Goal: Use online tool/utility: Utilize a website feature to perform a specific function

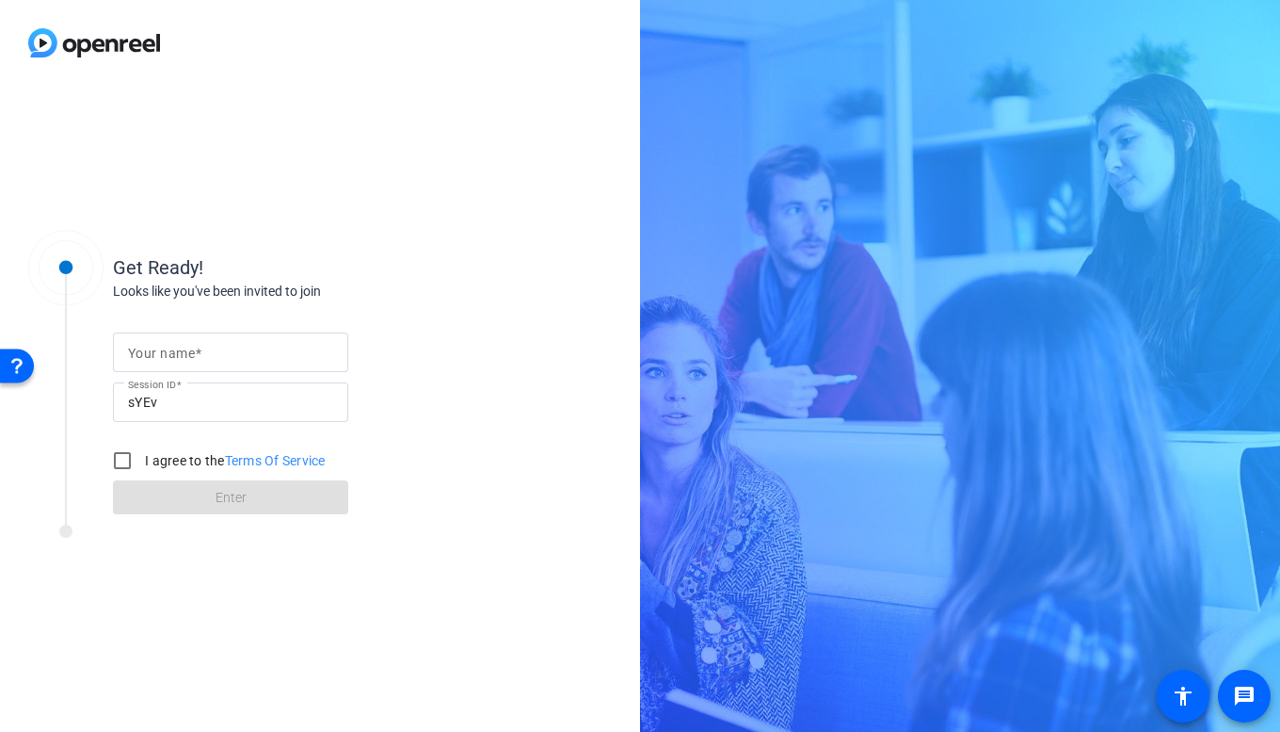
click at [245, 364] on div at bounding box center [230, 352] width 205 height 40
type input "David Tron"
click at [123, 459] on input "I agree to the Terms Of Service" at bounding box center [123, 461] width 38 height 38
checkbox input "true"
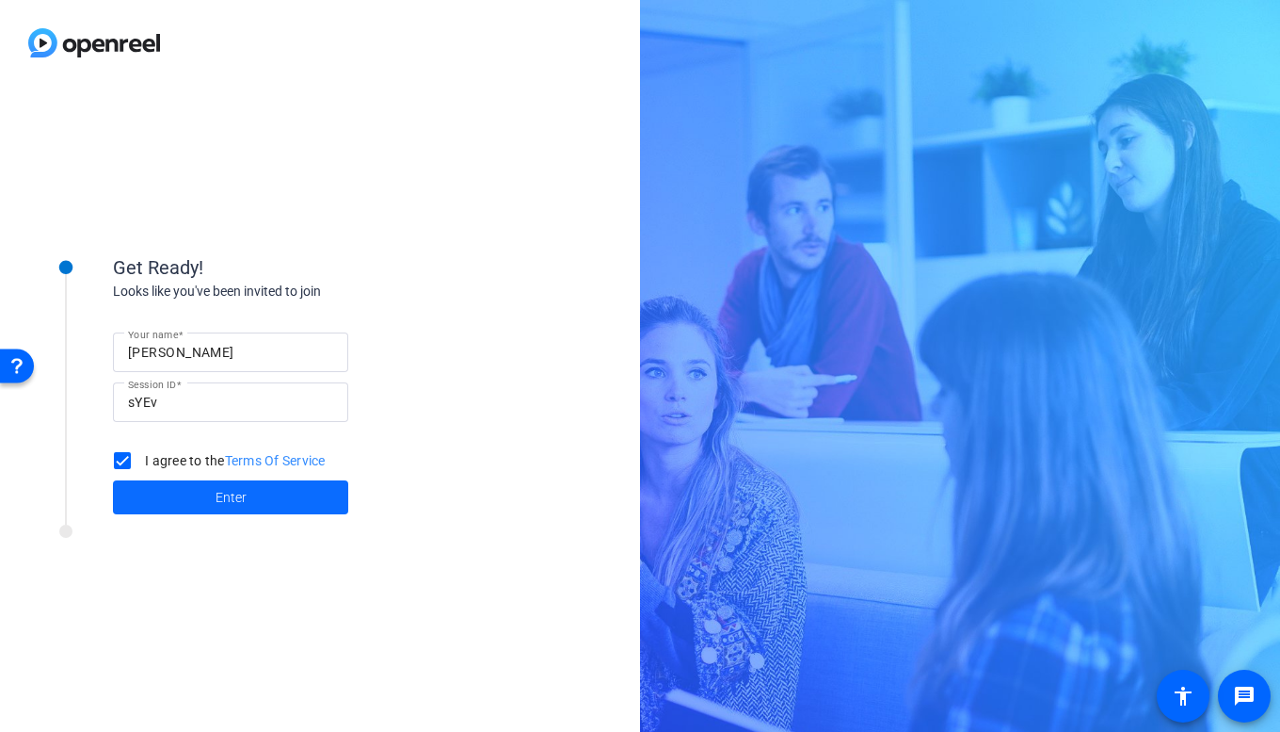
click at [199, 495] on span at bounding box center [230, 496] width 235 height 45
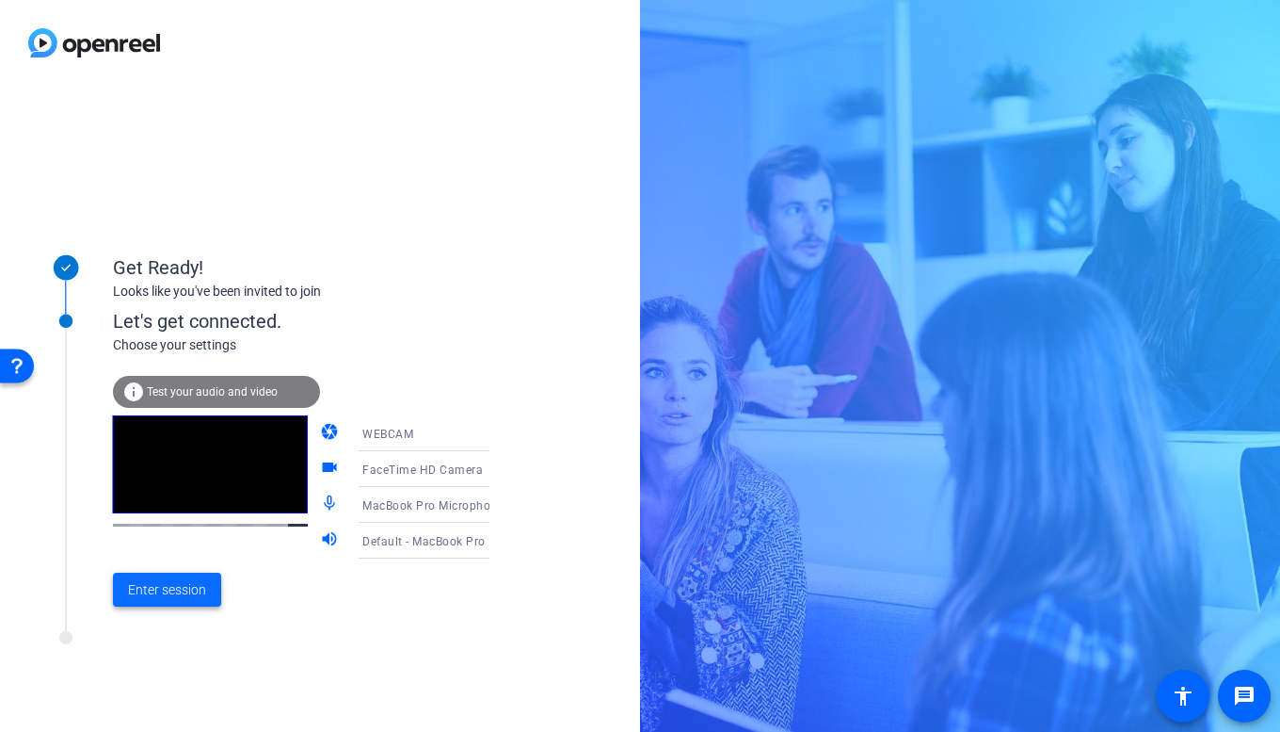
click at [175, 587] on span "Enter session" at bounding box center [167, 590] width 78 height 20
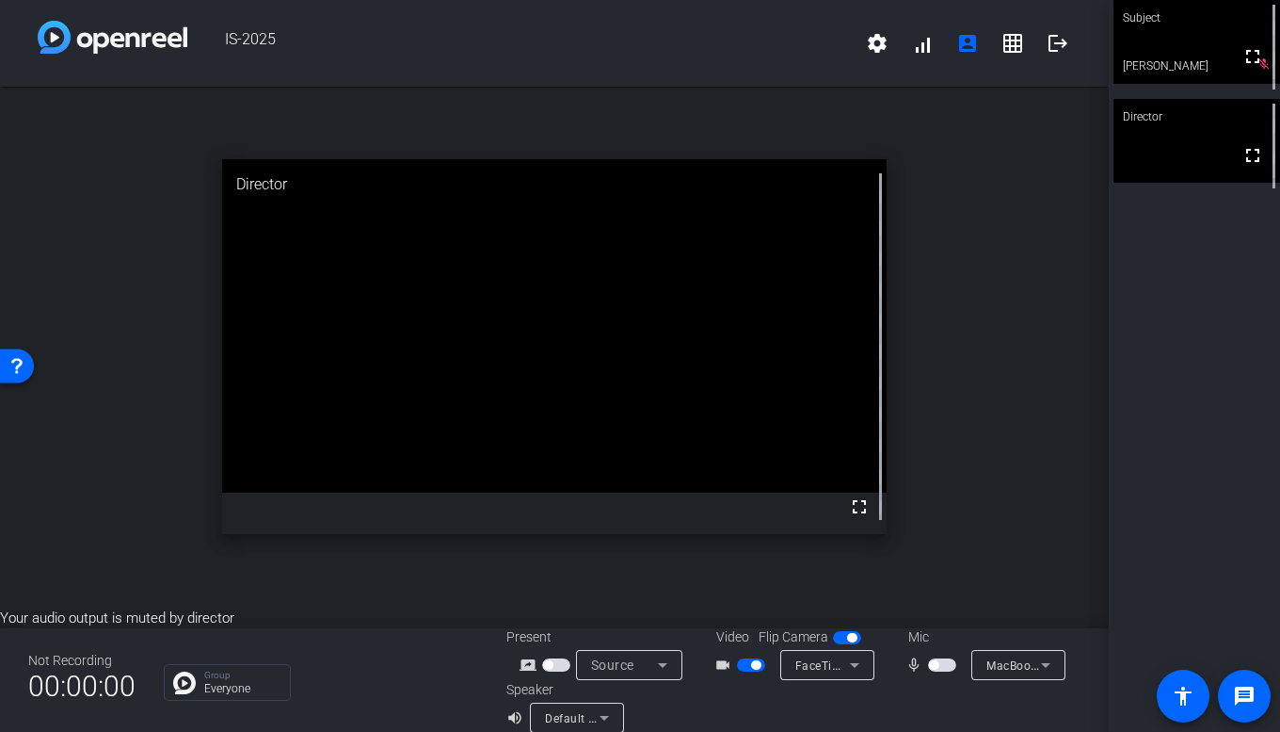
click at [947, 667] on span "button" at bounding box center [942, 664] width 28 height 13
click at [1052, 663] on icon at bounding box center [1046, 664] width 23 height 23
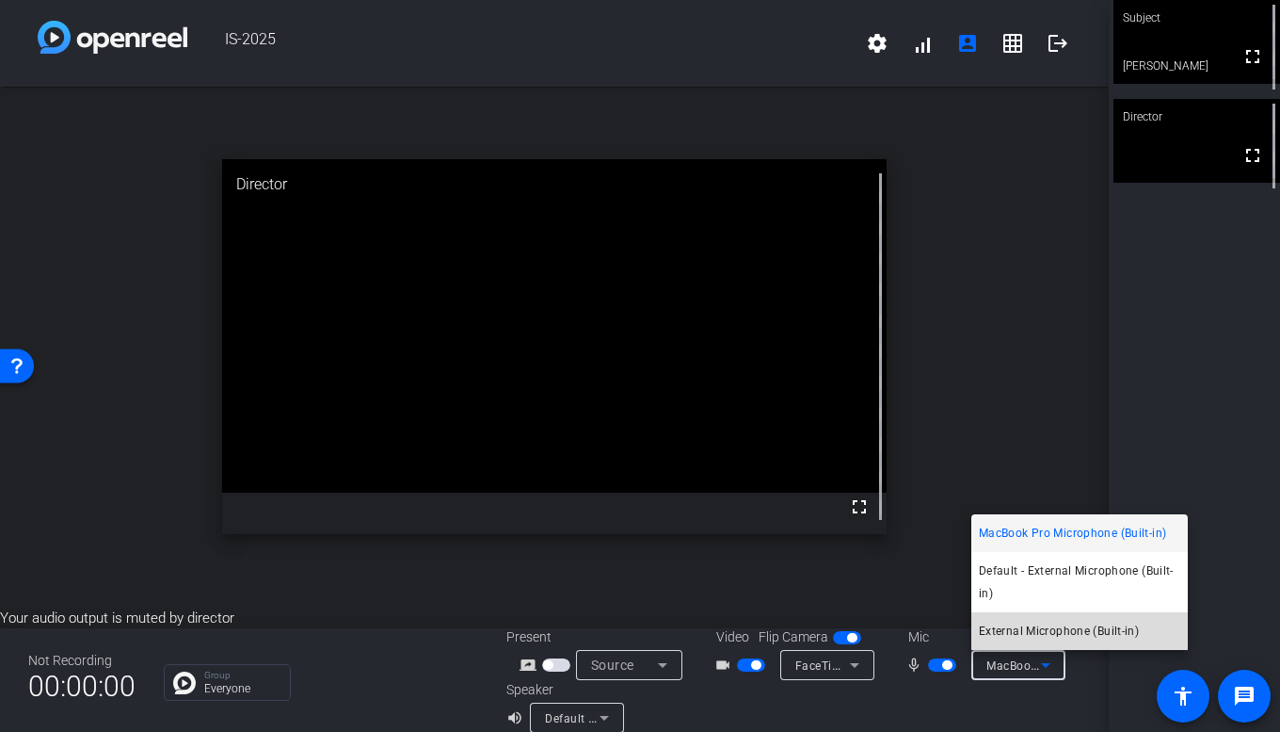
click at [1026, 635] on span "External Microphone (Built-in)" at bounding box center [1059, 630] width 160 height 23
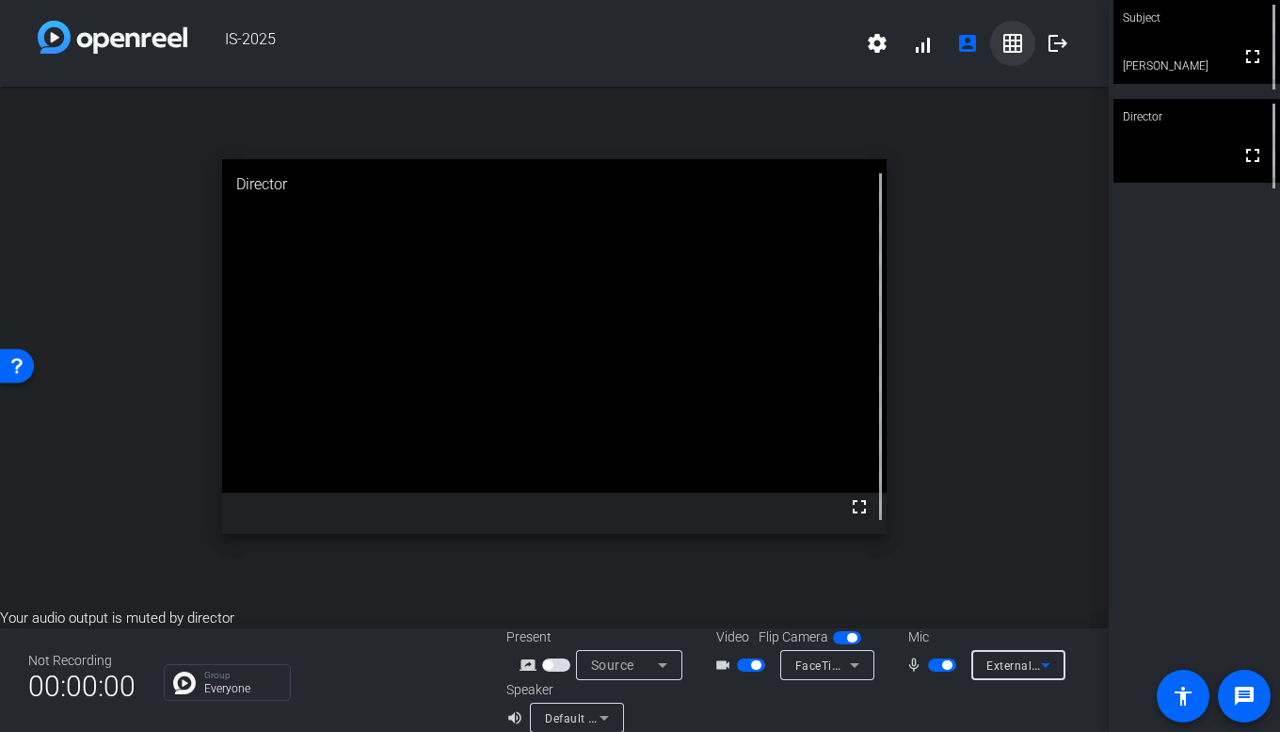
click at [1017, 45] on mat-icon "grid_on" at bounding box center [1013, 43] width 23 height 23
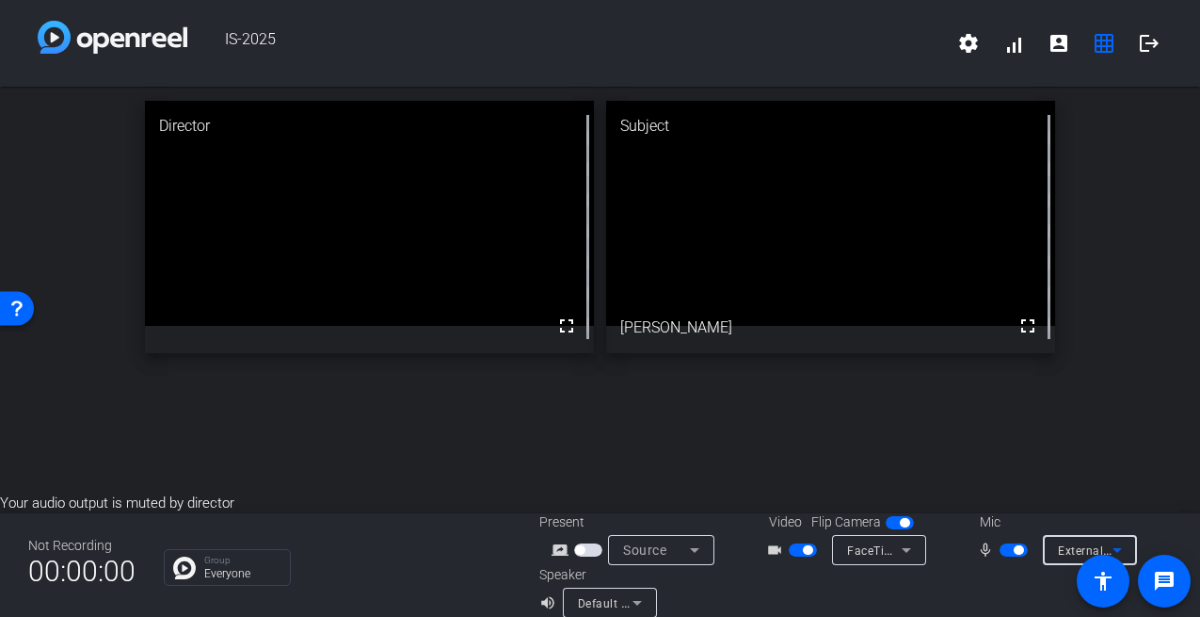
click at [1070, 547] on span "External Microphone (Built-in)" at bounding box center [1140, 549] width 164 height 15
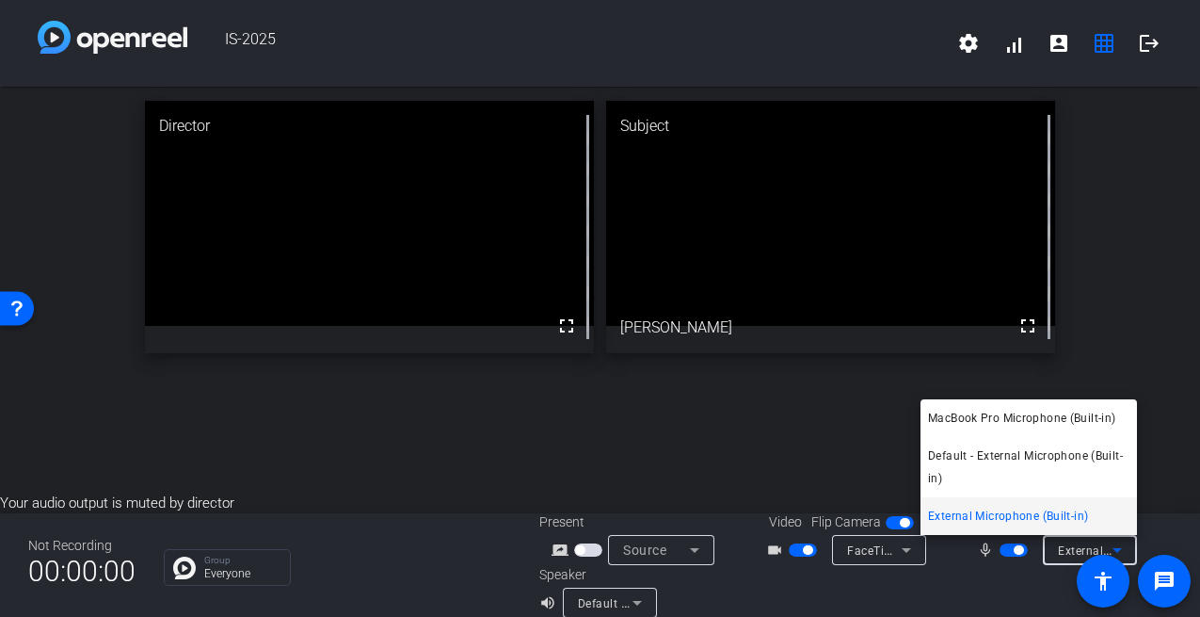
click at [994, 594] on div at bounding box center [600, 308] width 1200 height 617
